Goal: Information Seeking & Learning: Learn about a topic

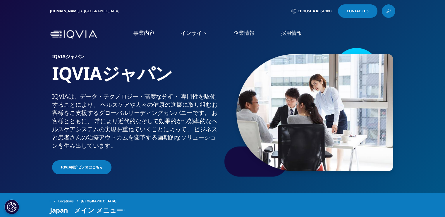
click at [277, 35] on li "採用情報 採用情報 IQVIAグループ CSO" at bounding box center [291, 38] width 47 height 19
click at [18, 75] on link "IQVIAグループ" at bounding box center [81, 75] width 145 height 7
click at [25, 75] on link "IQVIAグループ" at bounding box center [81, 75] width 145 height 7
click at [253, 30] on link "企業情報" at bounding box center [244, 32] width 21 height 7
click at [17, 83] on link "IQVIA Connected Intelligence" at bounding box center [81, 85] width 145 height 6
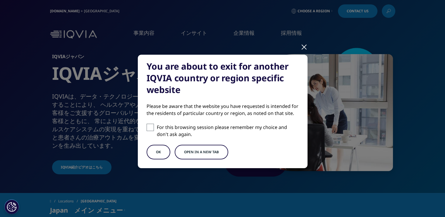
click at [148, 128] on span at bounding box center [150, 127] width 7 height 7
click at [148, 128] on input "For this browsing session please remember my choice and don't ask again." at bounding box center [150, 127] width 7 height 7
click at [148, 128] on span at bounding box center [150, 127] width 7 height 7
click at [148, 128] on input "For this browsing session please remember my choice and don't ask again." at bounding box center [150, 127] width 7 height 7
checkbox input "false"
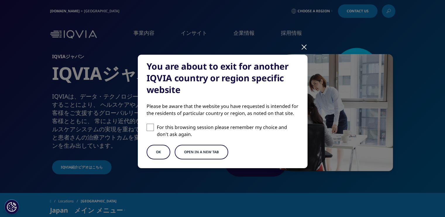
click at [153, 148] on button "OK" at bounding box center [159, 152] width 24 height 15
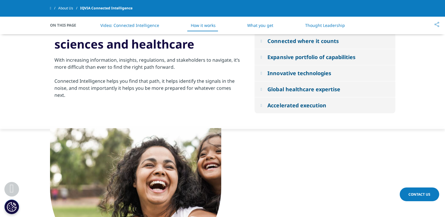
scroll to position [703, 0]
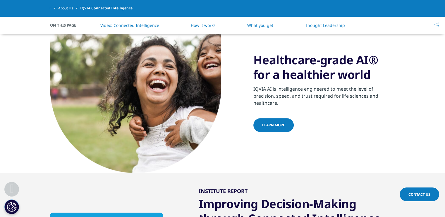
drag, startPoint x: 146, startPoint y: 125, endPoint x: 143, endPoint y: 125, distance: 3.0
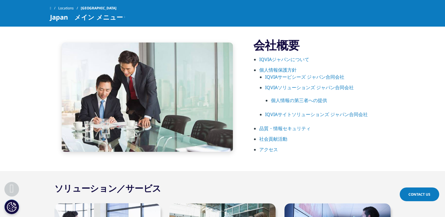
scroll to position [322, 0]
click at [327, 75] on link "IQVIAサービシーズ ジャパン合同会社" at bounding box center [304, 76] width 79 height 6
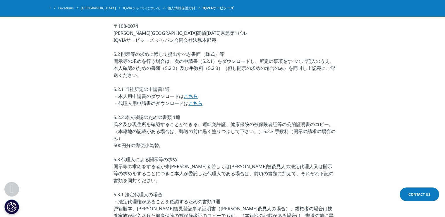
scroll to position [1233, 0]
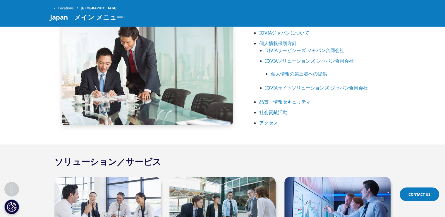
scroll to position [322, 0]
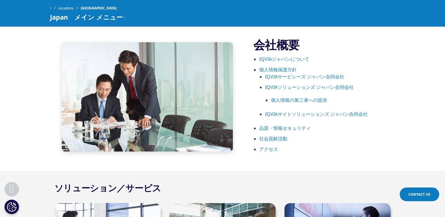
click at [303, 60] on link "IQVIAジャパンについて" at bounding box center [284, 59] width 50 height 6
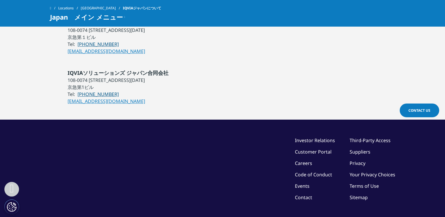
scroll to position [534, 0]
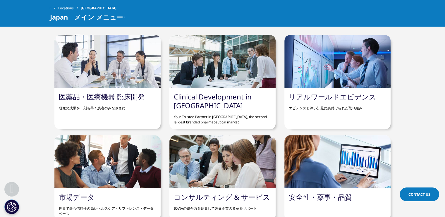
scroll to position [488, 0]
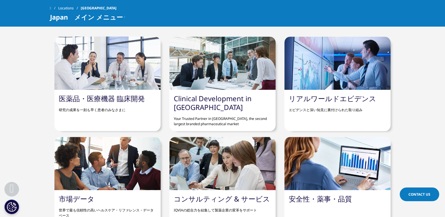
click at [133, 95] on link "医薬品・医療機器 臨床開発" at bounding box center [102, 99] width 86 height 10
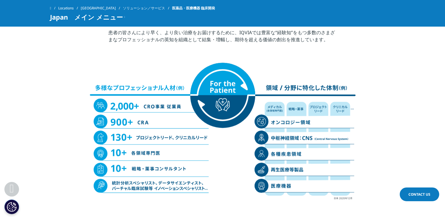
scroll to position [582, 0]
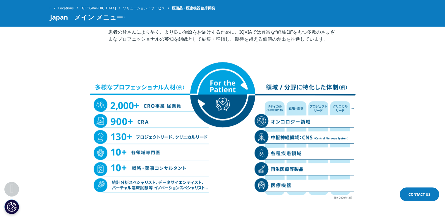
click at [192, 105] on img at bounding box center [222, 131] width 269 height 140
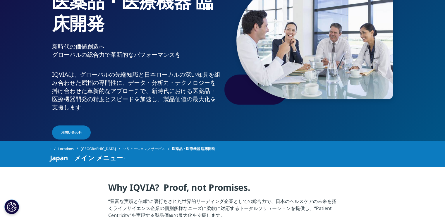
scroll to position [0, 0]
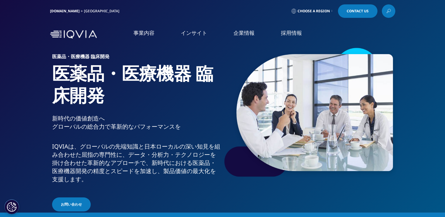
click at [68, 104] on li "リアルワールドエビデンス" at bounding box center [63, 101] width 109 height 11
click at [74, 91] on link "Clinical Development in [GEOGRAPHIC_DATA]" at bounding box center [61, 93] width 93 height 12
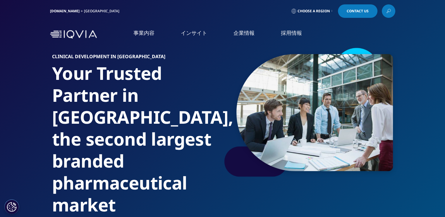
click at [57, 109] on li "市場データ" at bounding box center [63, 112] width 109 height 11
click at [71, 103] on li "リアルワールドエビデンス" at bounding box center [63, 101] width 109 height 11
click at [77, 103] on rect "Primary" at bounding box center [77, 102] width 2 height 2
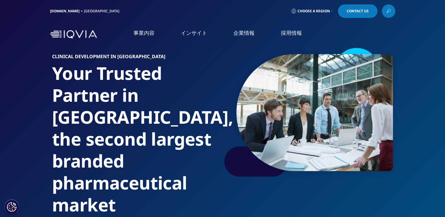
click at [77, 103] on rect "Primary" at bounding box center [77, 102] width 2 height 2
drag, startPoint x: 77, startPoint y: 103, endPoint x: 125, endPoint y: 101, distance: 48.1
click at [125, 101] on div "事業内容 医薬品・医療機器 臨床開発 Clinical Development in Japan 市場データ" at bounding box center [227, 128] width 436 height 161
click at [191, 153] on link "概要" at bounding box center [174, 152] width 89 height 16
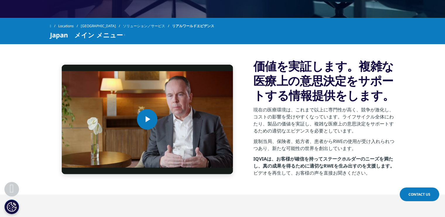
scroll to position [195, 0]
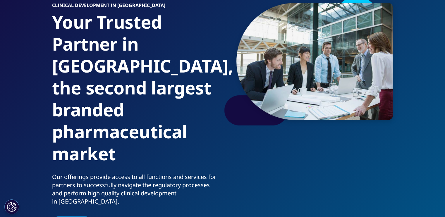
scroll to position [21, 0]
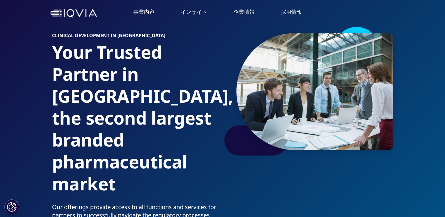
click at [35, 67] on link "IQVIA Connected Intelligence" at bounding box center [81, 64] width 145 height 6
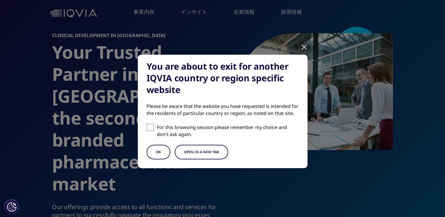
click at [301, 44] on div at bounding box center [304, 47] width 7 height 16
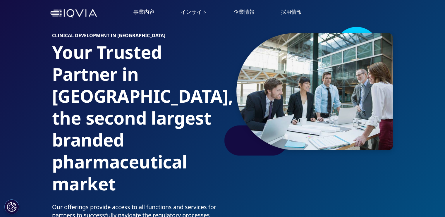
click at [17, 57] on li "概要" at bounding box center [81, 55] width 145 height 12
click at [12, 55] on link "概要" at bounding box center [81, 52] width 145 height 7
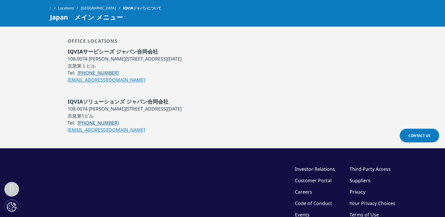
scroll to position [504, 0]
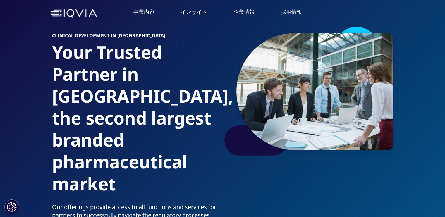
scroll to position [21, 0]
click at [72, 56] on li "医薬品・医療機器 臨床開発" at bounding box center [63, 57] width 109 height 11
click at [168, 148] on link "概要" at bounding box center [174, 144] width 89 height 16
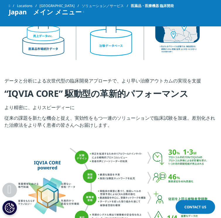
scroll to position [1133, 0]
